Goal: Task Accomplishment & Management: Complete application form

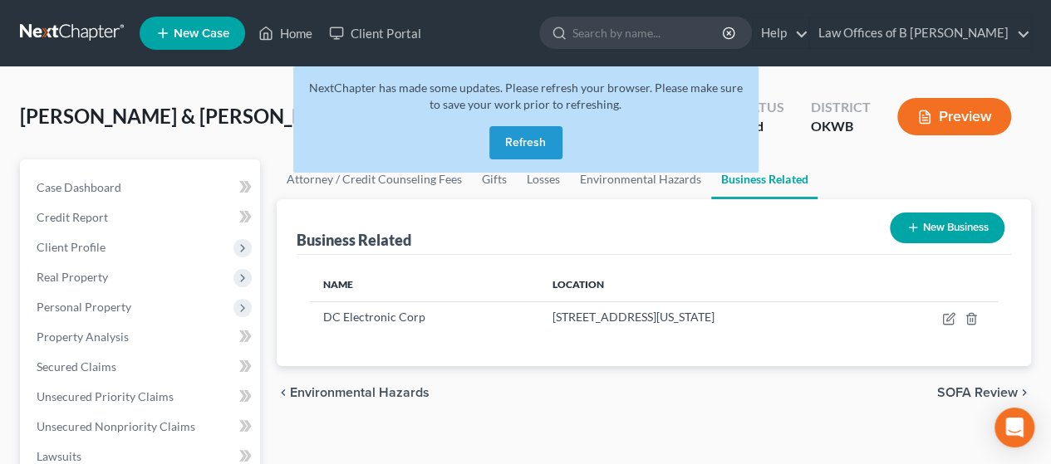
click at [517, 141] on button "Refresh" at bounding box center [525, 142] width 73 height 33
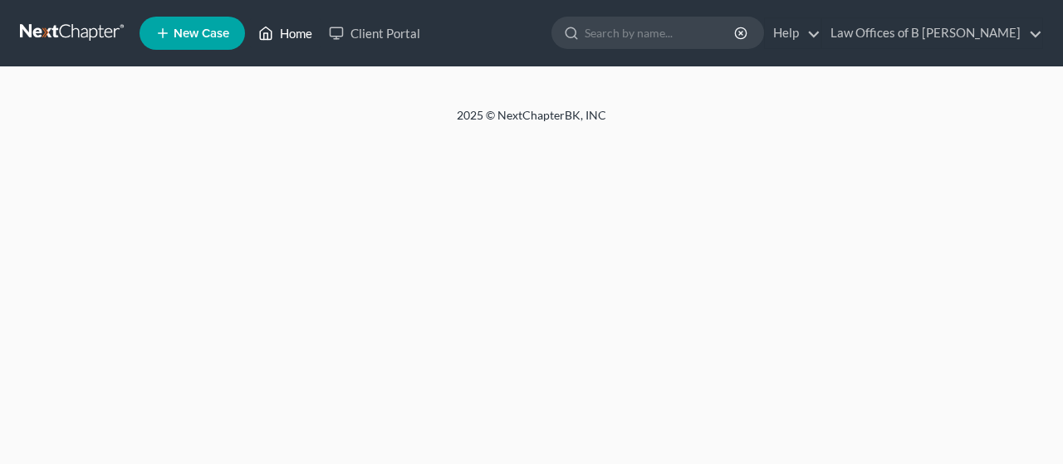
click at [292, 32] on link "Home" at bounding box center [285, 33] width 71 height 30
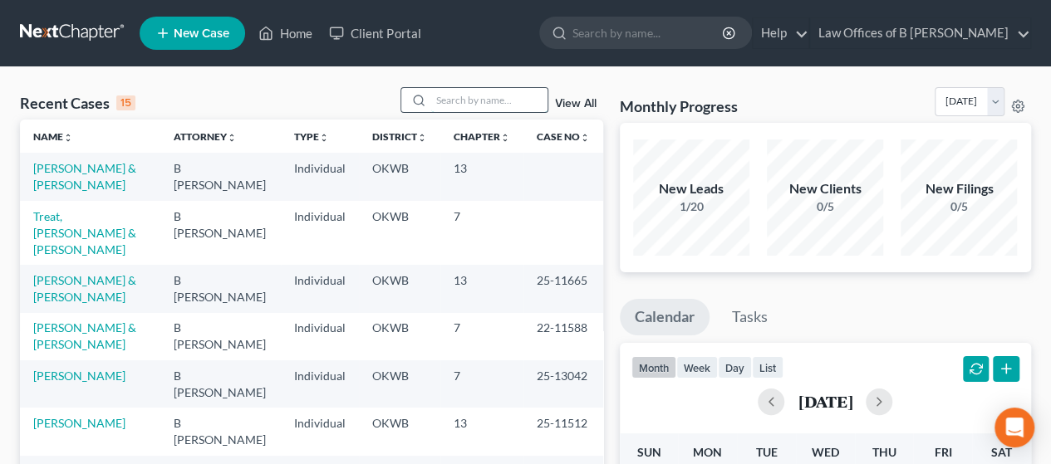
click at [488, 97] on input "search" at bounding box center [489, 100] width 116 height 24
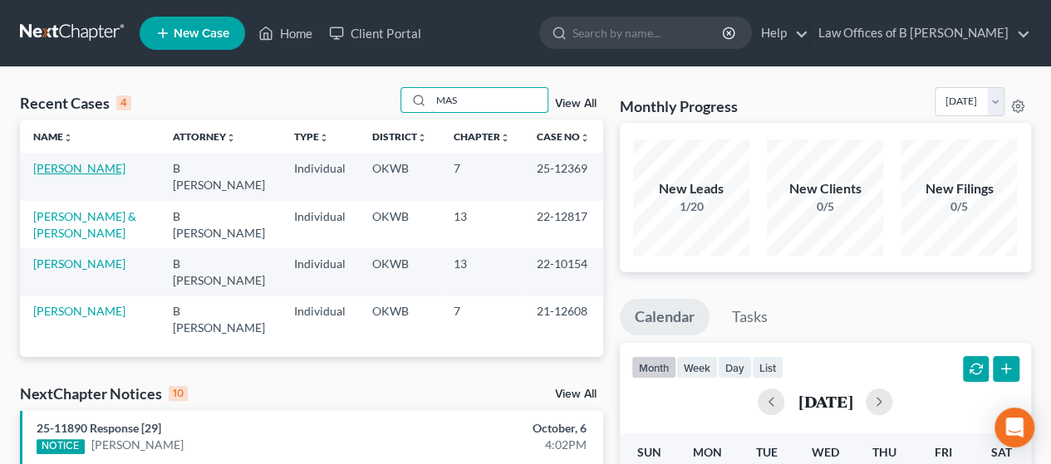
type input "MAS"
click at [91, 173] on link "[PERSON_NAME]" at bounding box center [79, 168] width 92 height 14
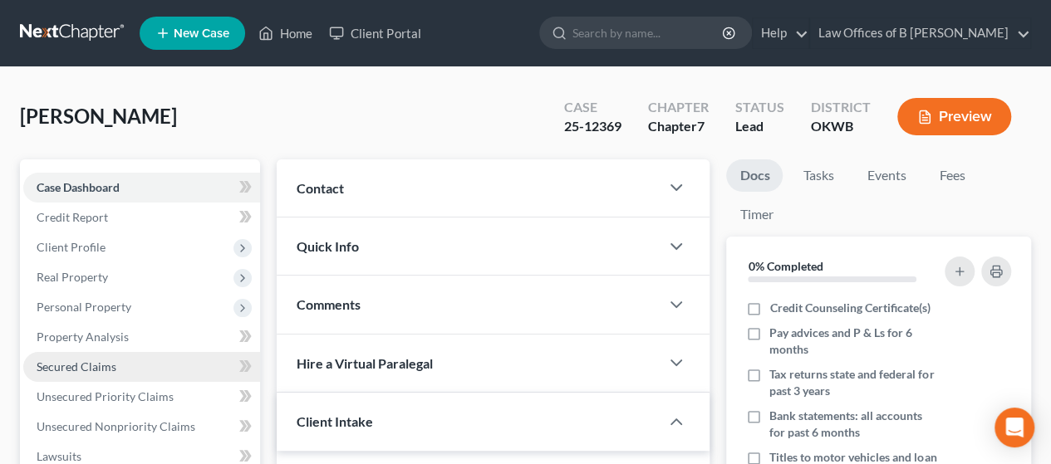
click at [118, 365] on link "Secured Claims" at bounding box center [141, 367] width 237 height 30
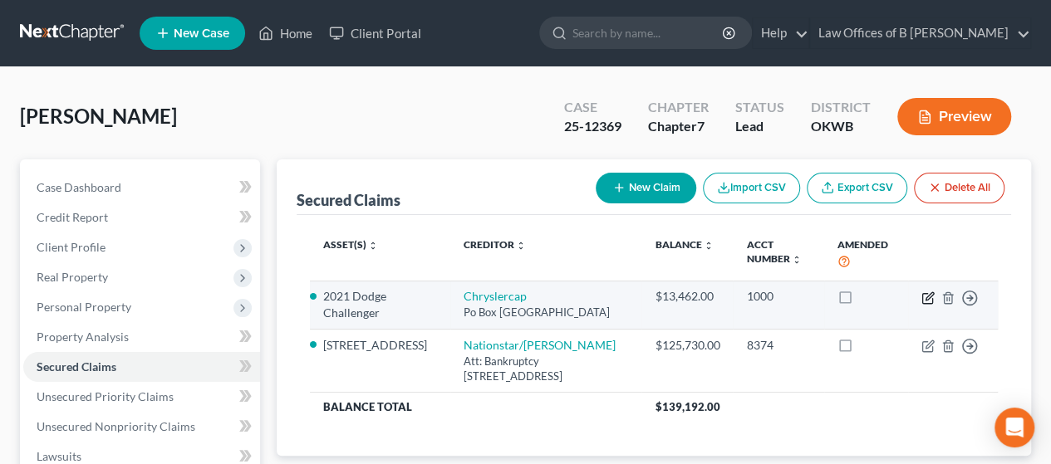
click at [927, 296] on icon "button" at bounding box center [928, 295] width 7 height 7
select select "45"
select select "0"
select select "7"
select select "2"
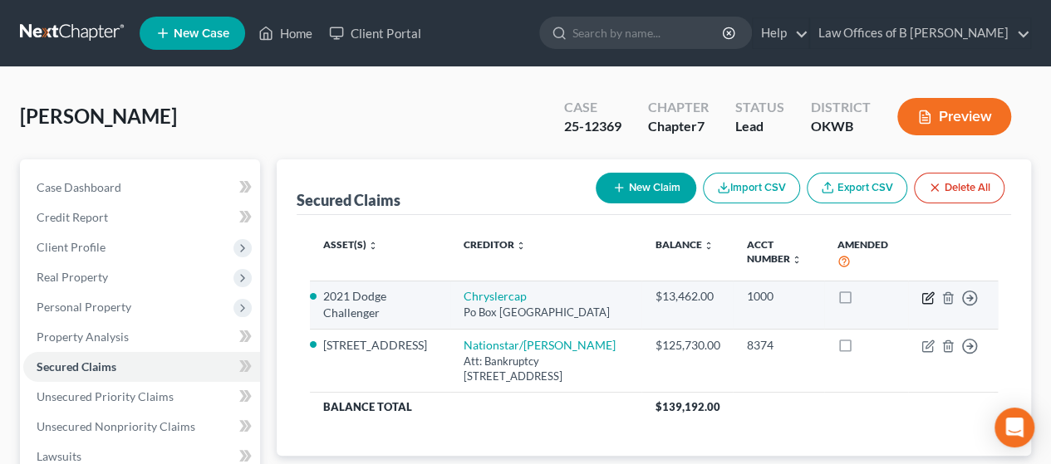
select select "0"
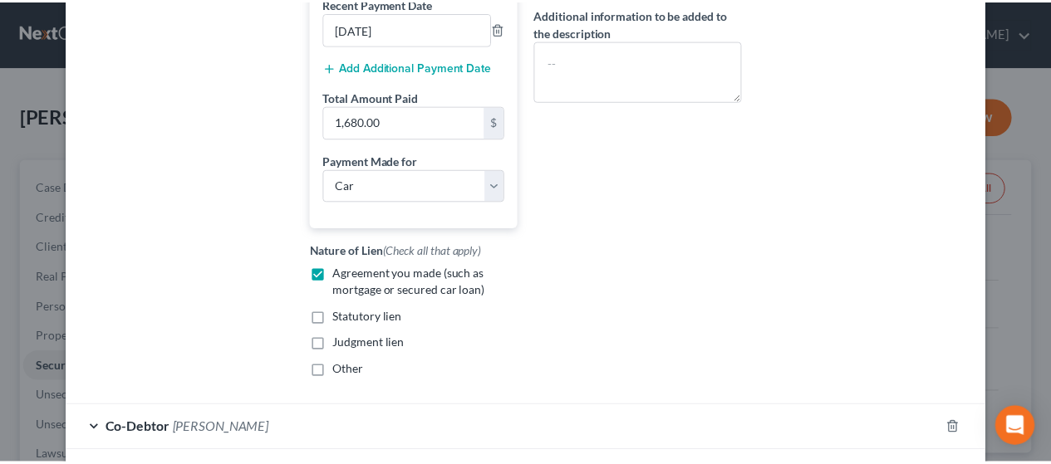
scroll to position [552, 0]
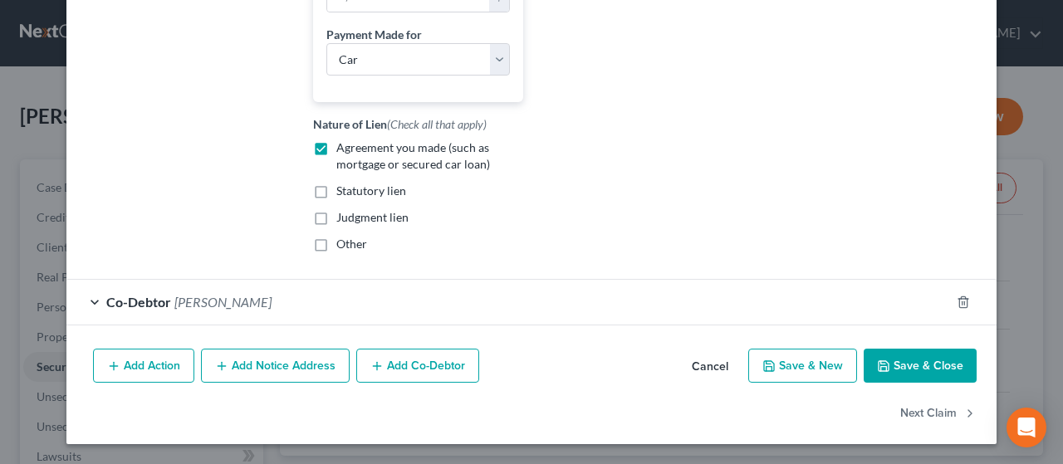
click at [917, 373] on button "Save & Close" at bounding box center [920, 366] width 113 height 35
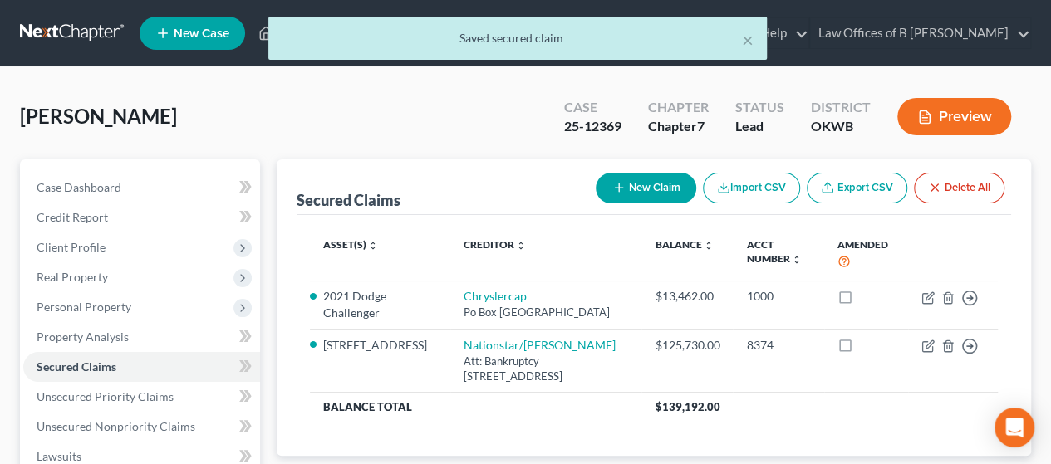
scroll to position [373, 0]
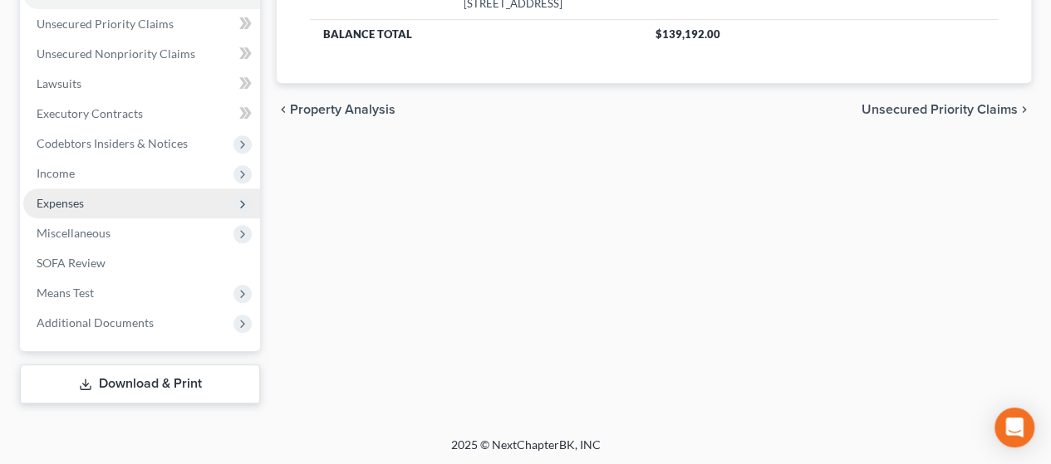
click at [53, 201] on span "Expenses" at bounding box center [60, 203] width 47 height 14
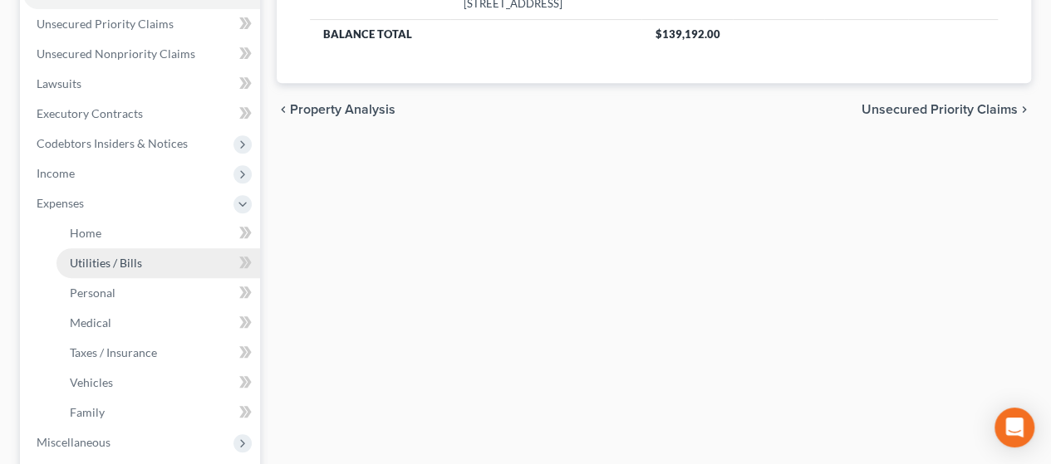
click at [81, 248] on link "Utilities / Bills" at bounding box center [158, 263] width 204 height 30
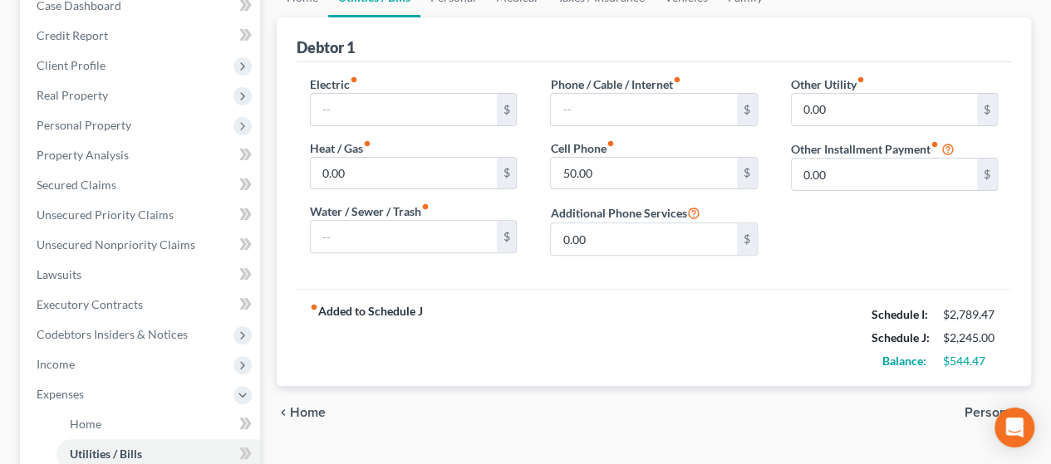
scroll to position [184, 0]
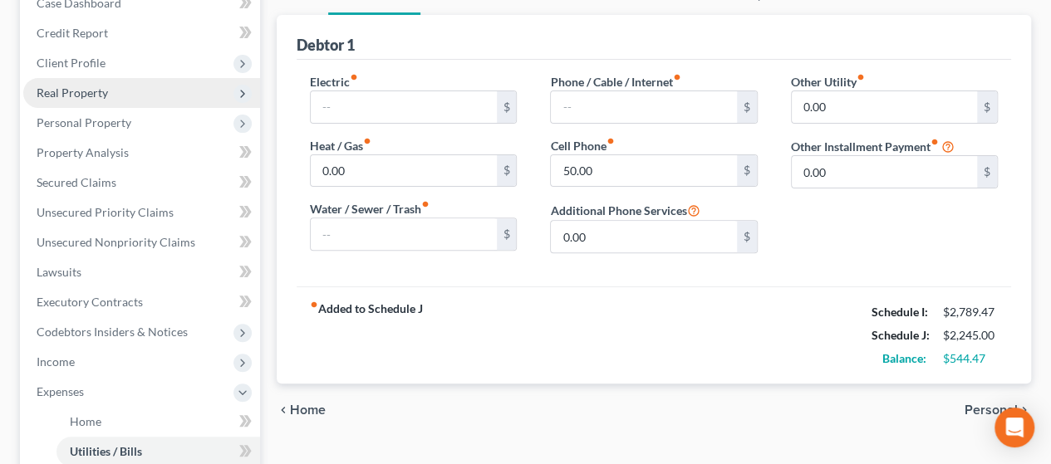
click at [125, 100] on span "Real Property" at bounding box center [141, 93] width 237 height 30
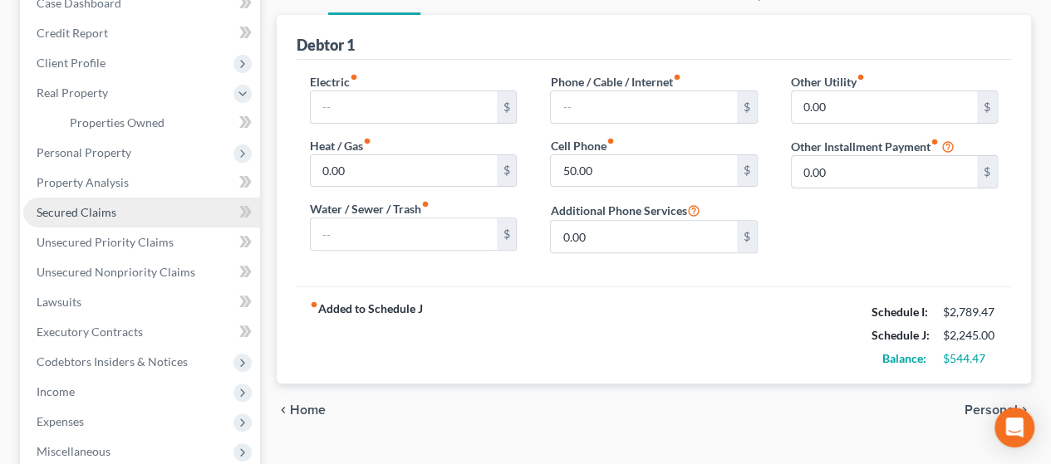
click at [116, 210] on link "Secured Claims" at bounding box center [141, 213] width 237 height 30
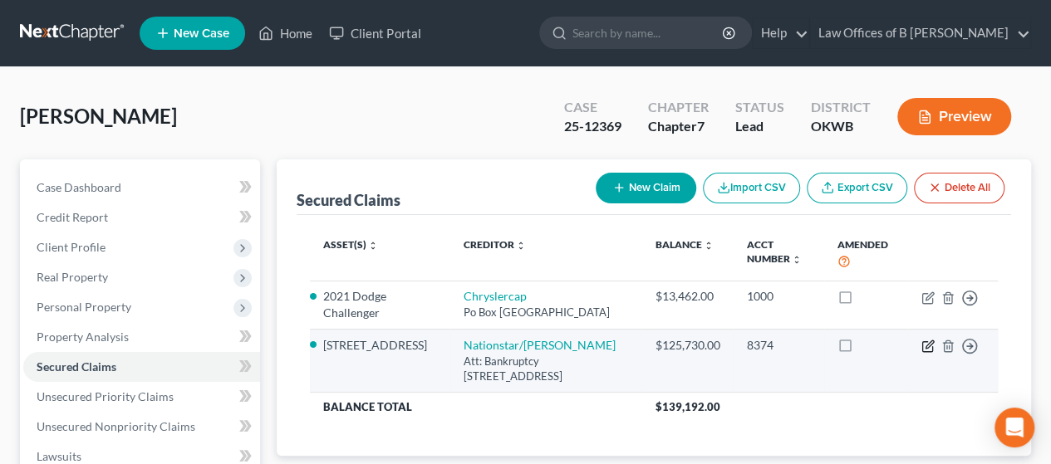
click at [927, 346] on icon "button" at bounding box center [927, 346] width 13 height 13
select select "45"
select select "4"
select select "0"
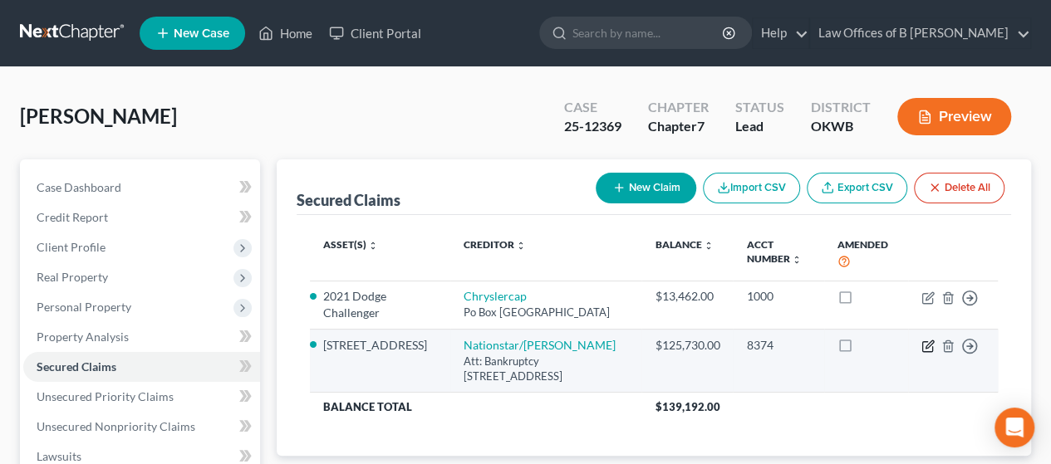
select select "0"
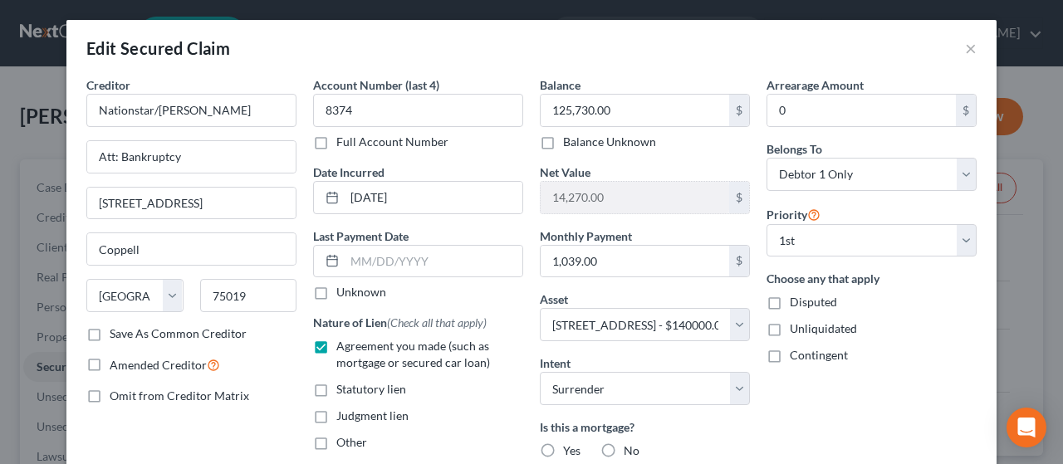
click at [563, 448] on label "Yes" at bounding box center [571, 451] width 17 height 17
click at [570, 448] on input "Yes" at bounding box center [575, 448] width 11 height 11
radio input "true"
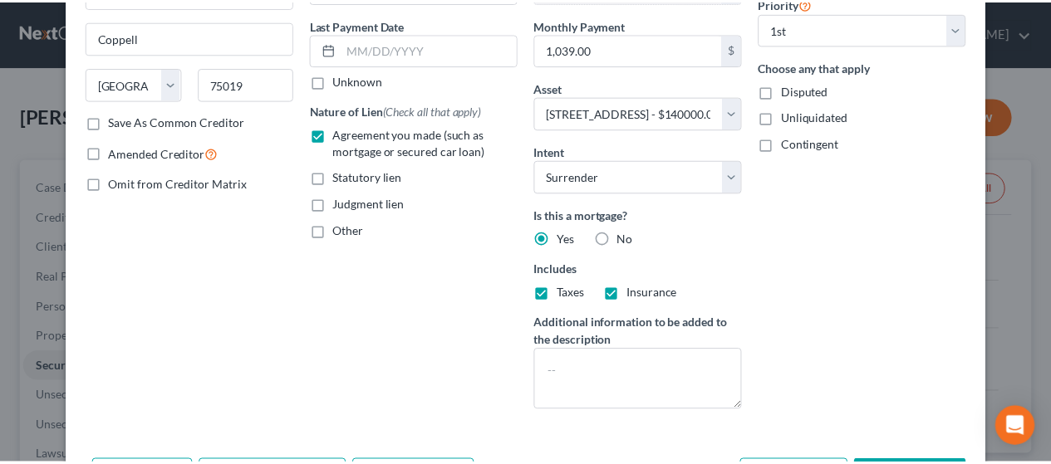
scroll to position [244, 0]
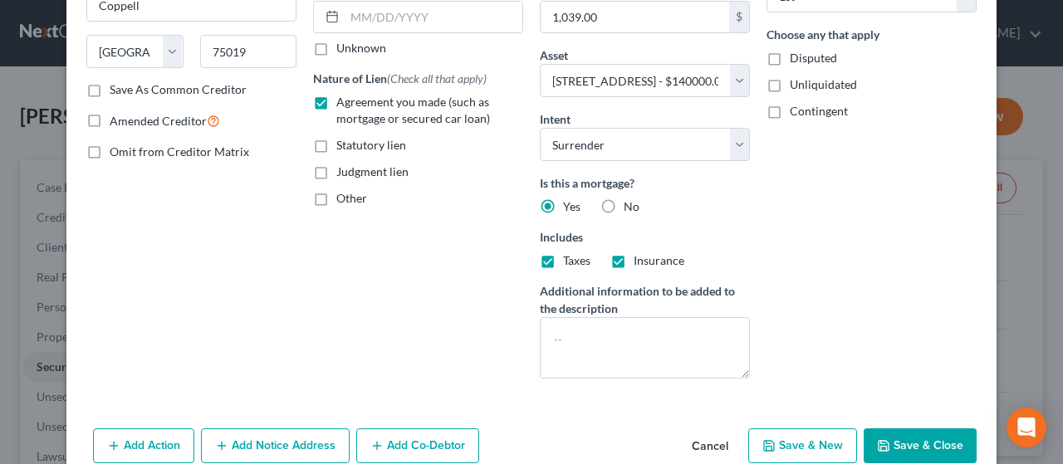
click at [896, 439] on button "Save & Close" at bounding box center [920, 446] width 113 height 35
select select
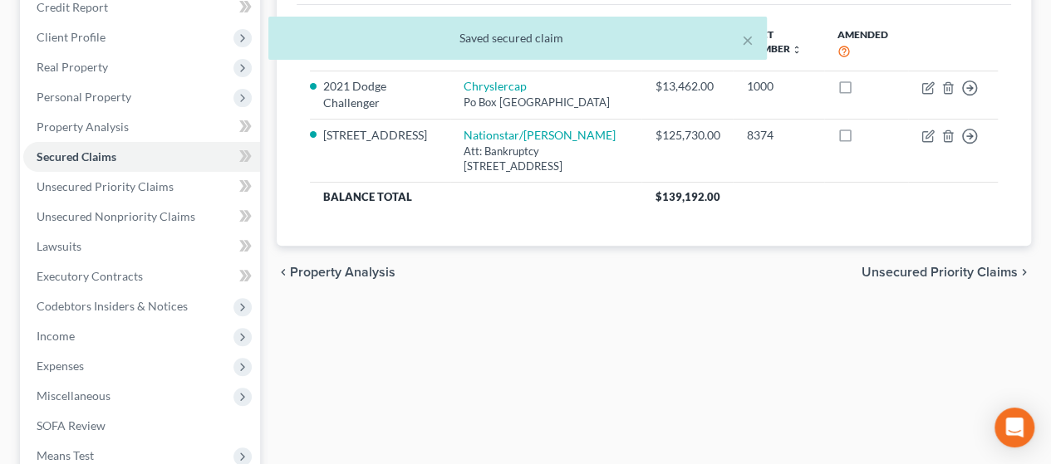
scroll to position [211, 0]
click at [73, 359] on span "Expenses" at bounding box center [60, 365] width 47 height 14
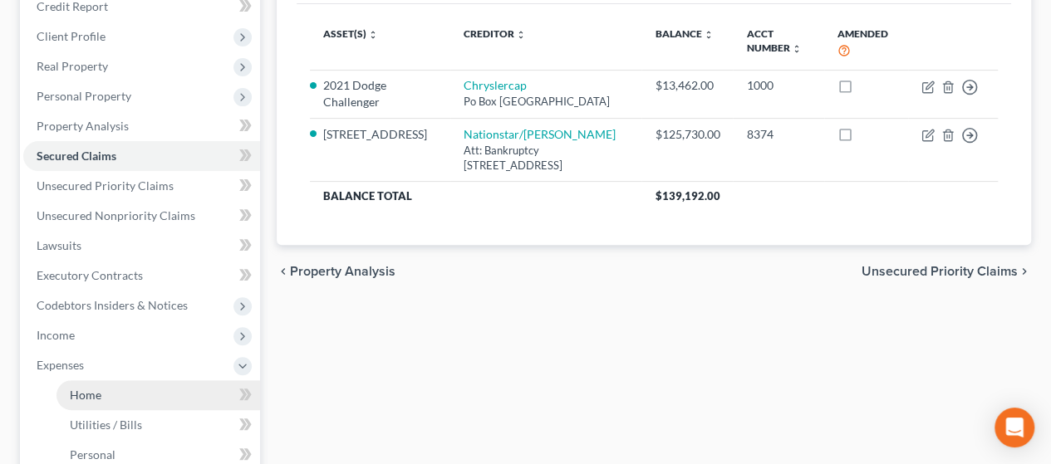
click at [171, 396] on link "Home" at bounding box center [158, 395] width 204 height 30
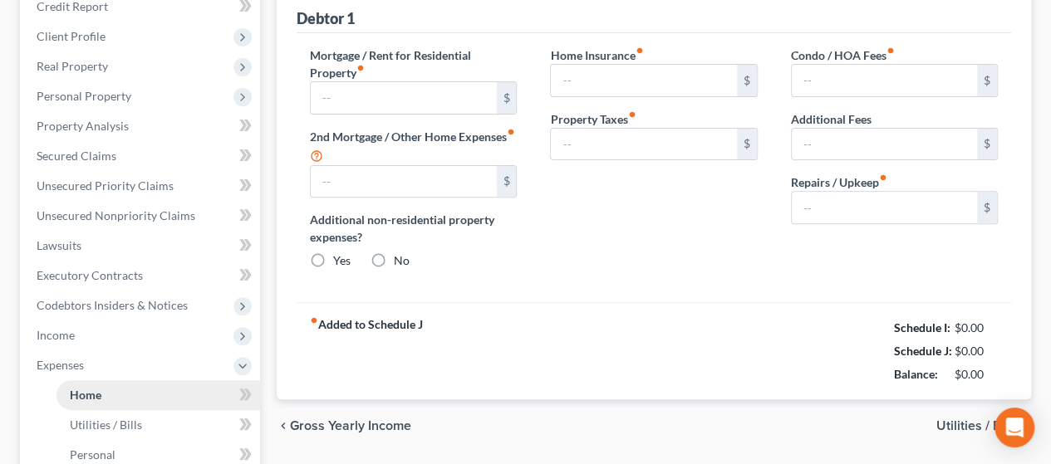
type input "300.00"
type input "0.00"
radio input "true"
type input "0.00"
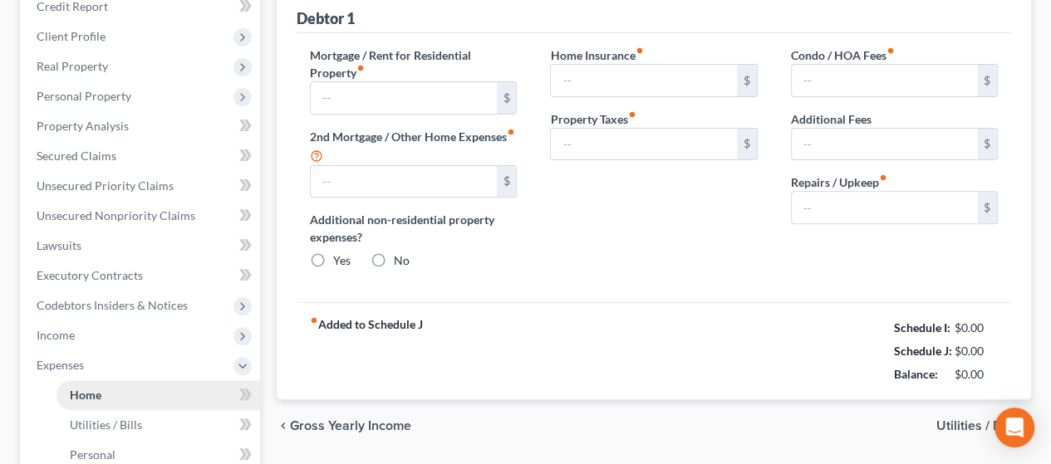
type input "0.00"
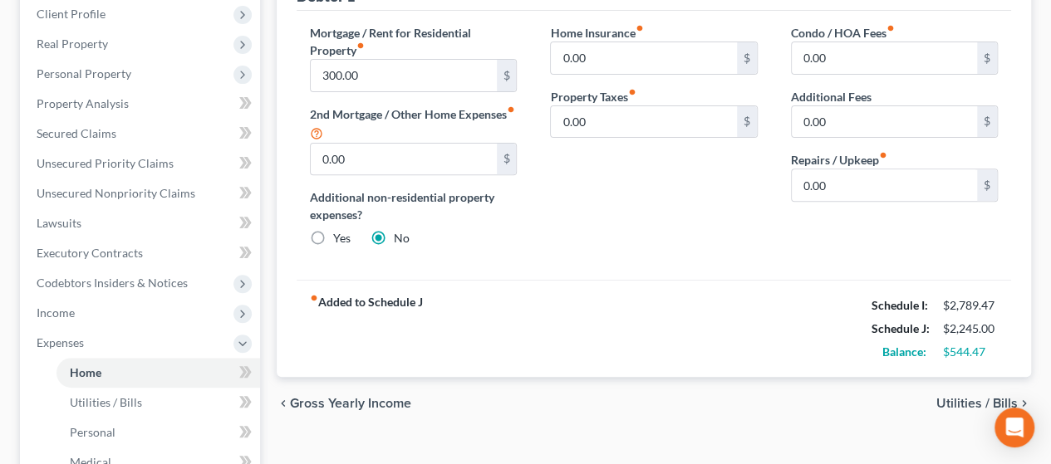
scroll to position [259, 0]
